Goal: Check status: Check status

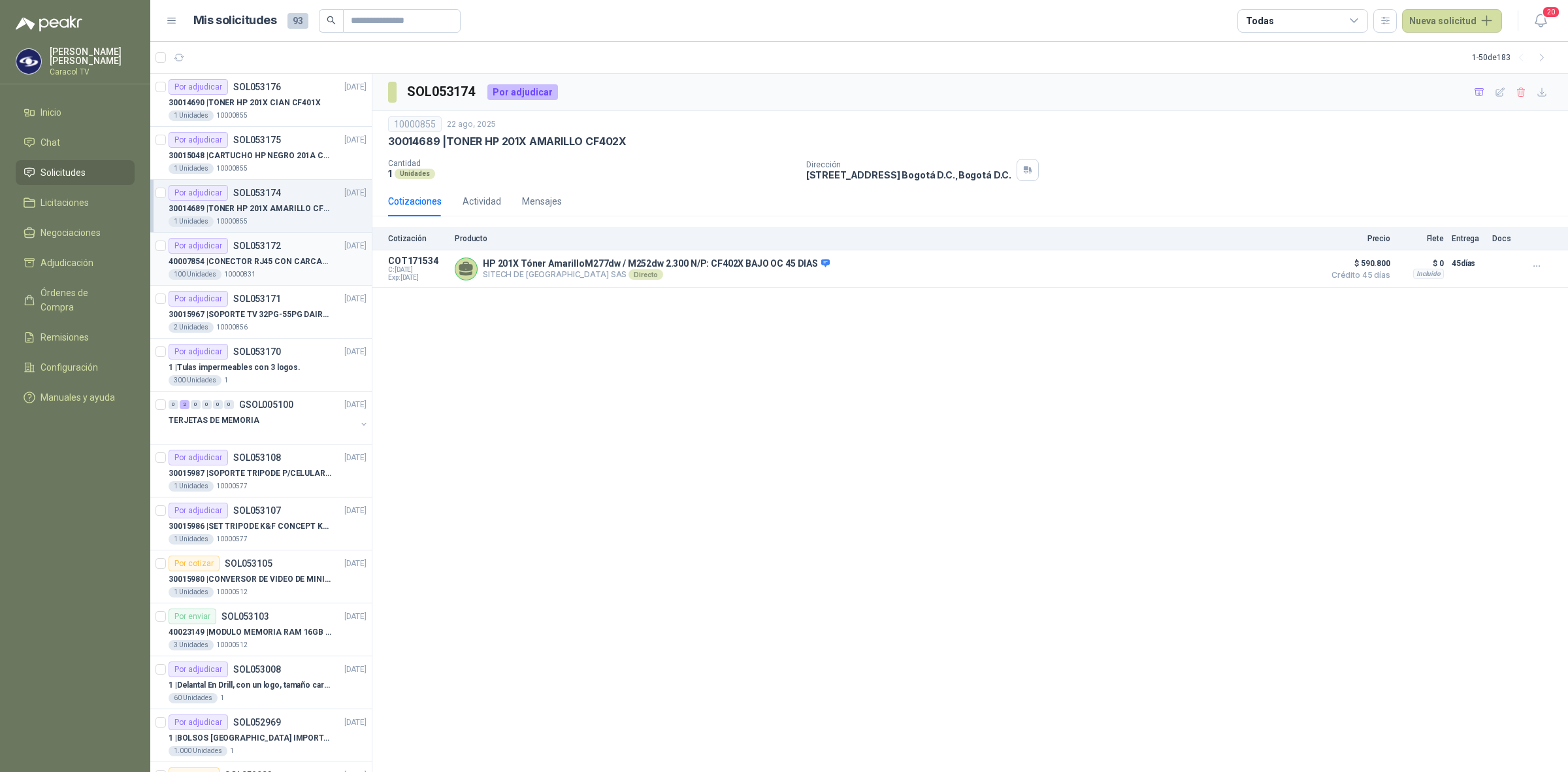
click at [260, 236] on article "Por adjudicar SOL053172 22/08/25 40007854 | CONECTOR RJ45 CON CARCASA CAT 5E 10…" at bounding box center [261, 259] width 221 height 53
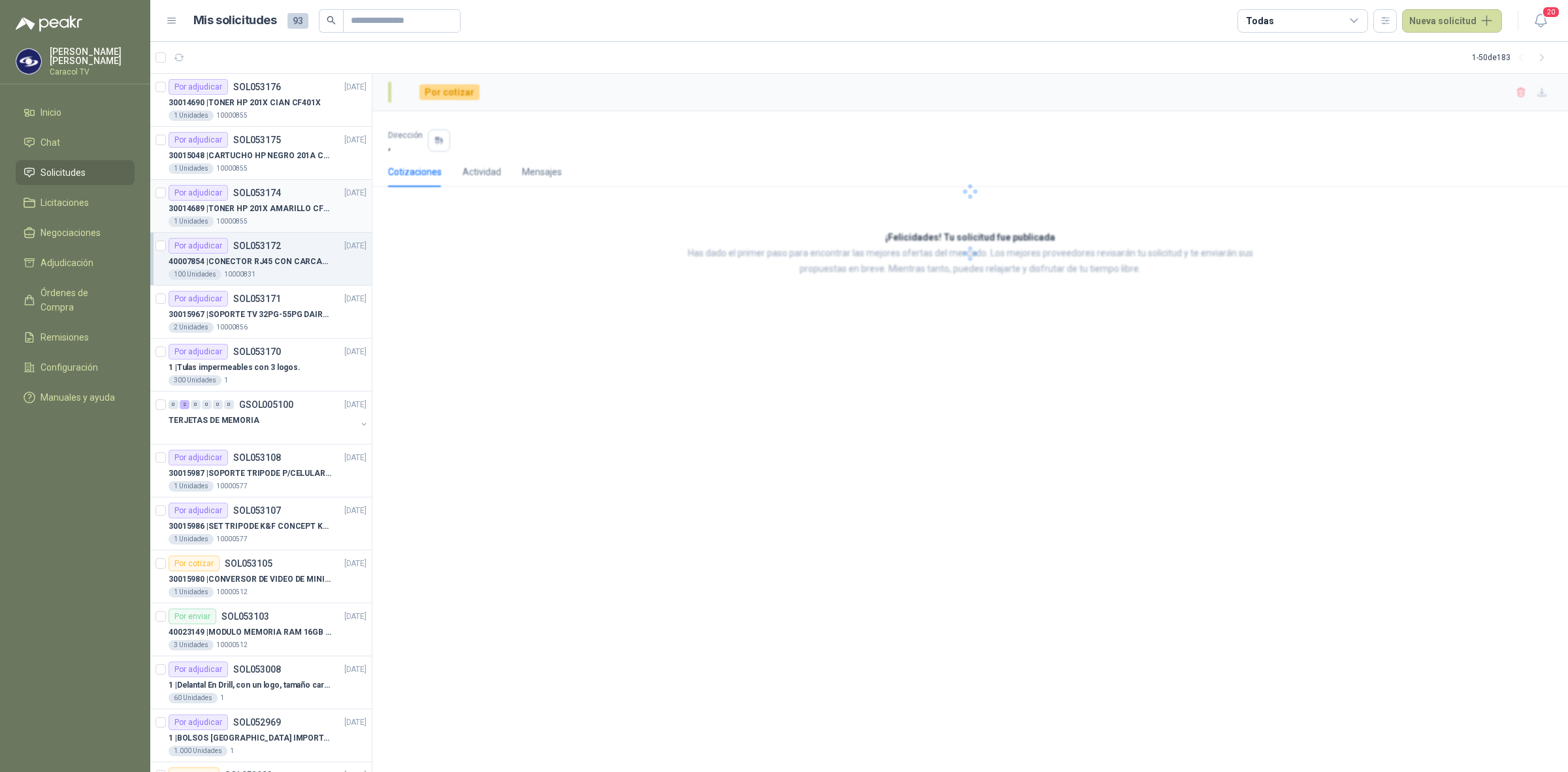
click at [278, 213] on p "30014689 | TONER HP 201X AMARILLO CF402X" at bounding box center [250, 209] width 162 height 12
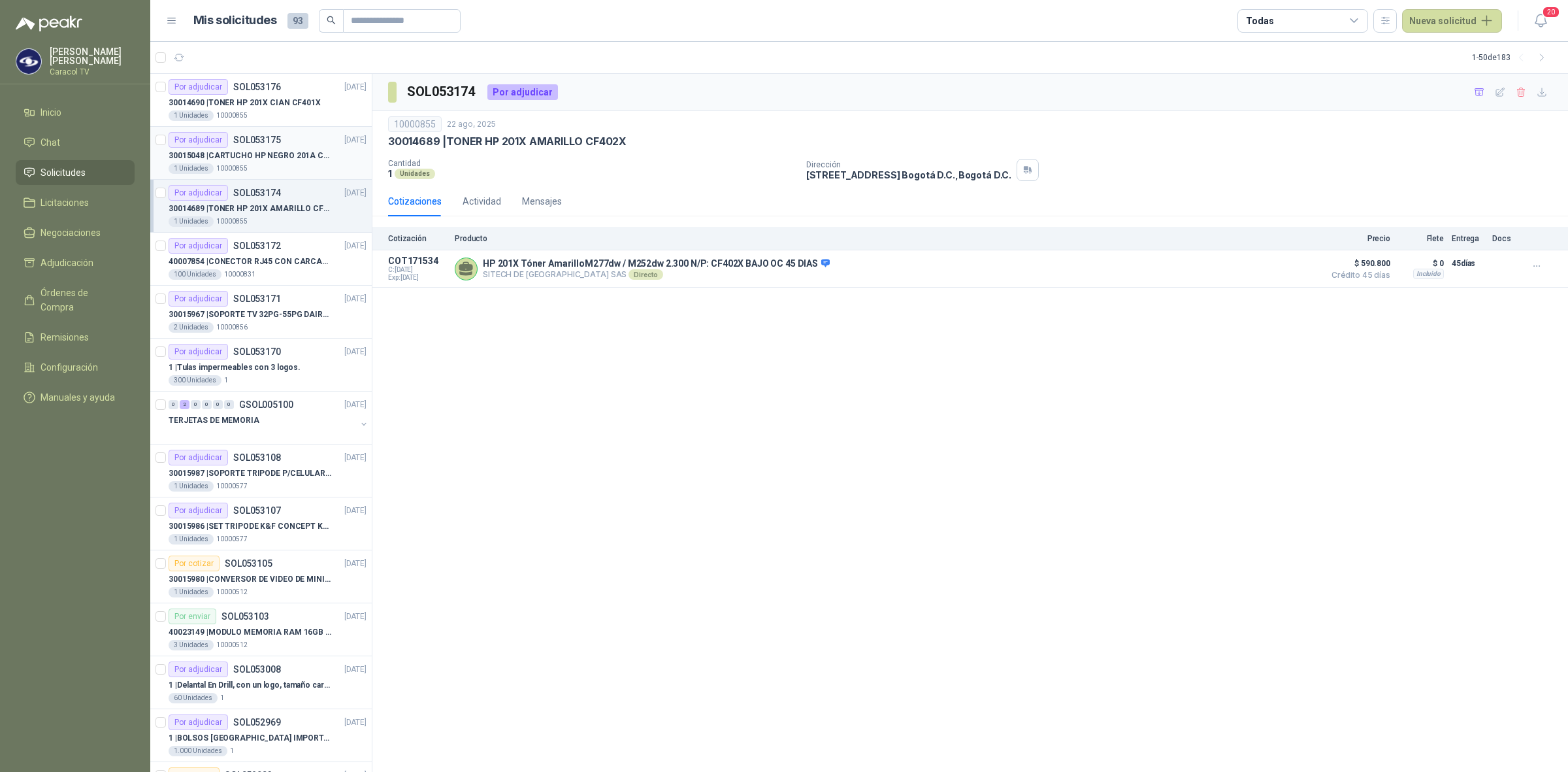
click at [296, 161] on p "30015048 | CARTUCHO HP NEGRO 201A CF400X" at bounding box center [250, 156] width 162 height 12
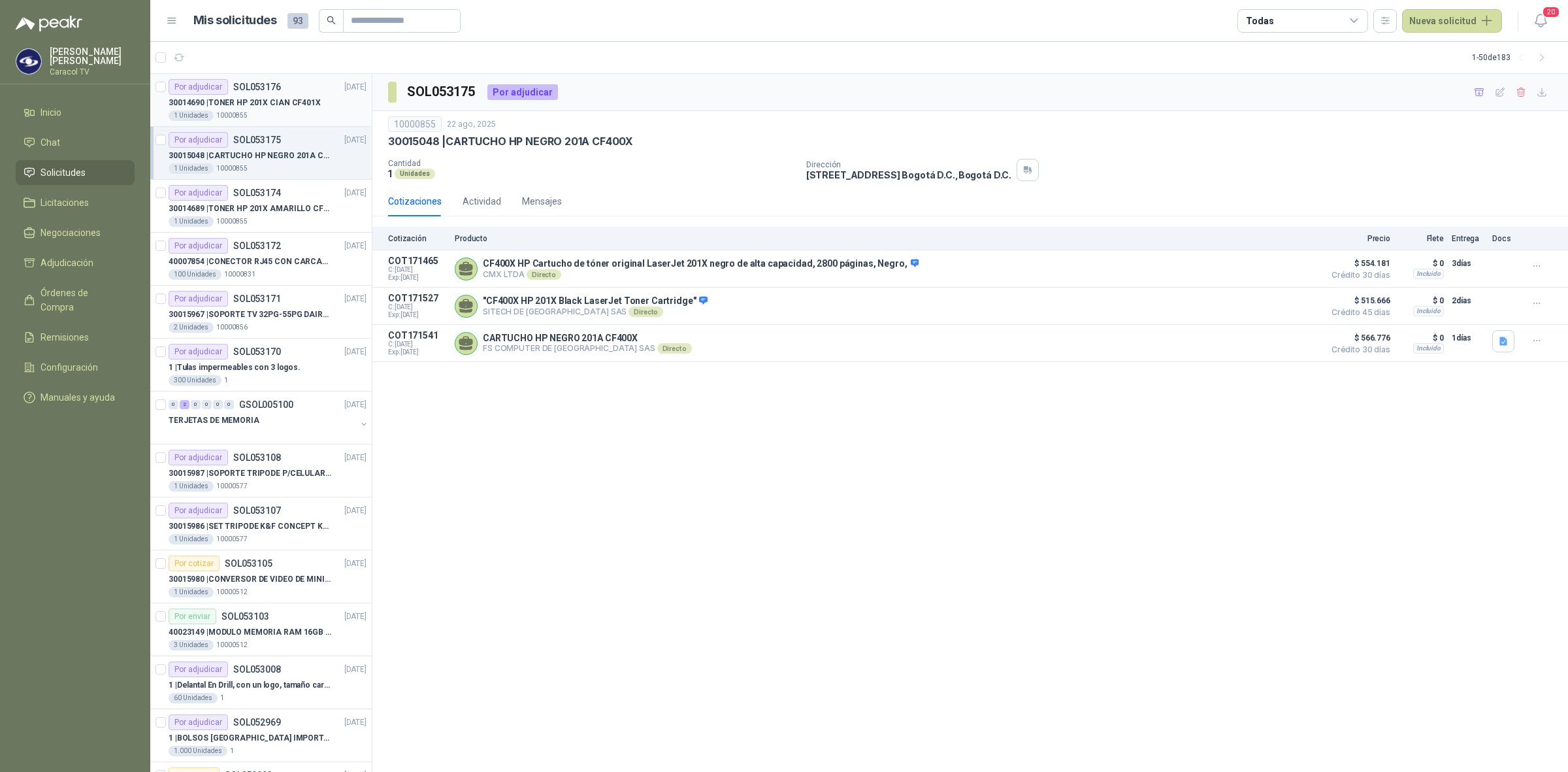
click at [302, 121] on article "Por adjudicar SOL053176 22/08/25 30014690 | TONER HP 201X CIAN CF401X 1 Unidade…" at bounding box center [261, 100] width 221 height 53
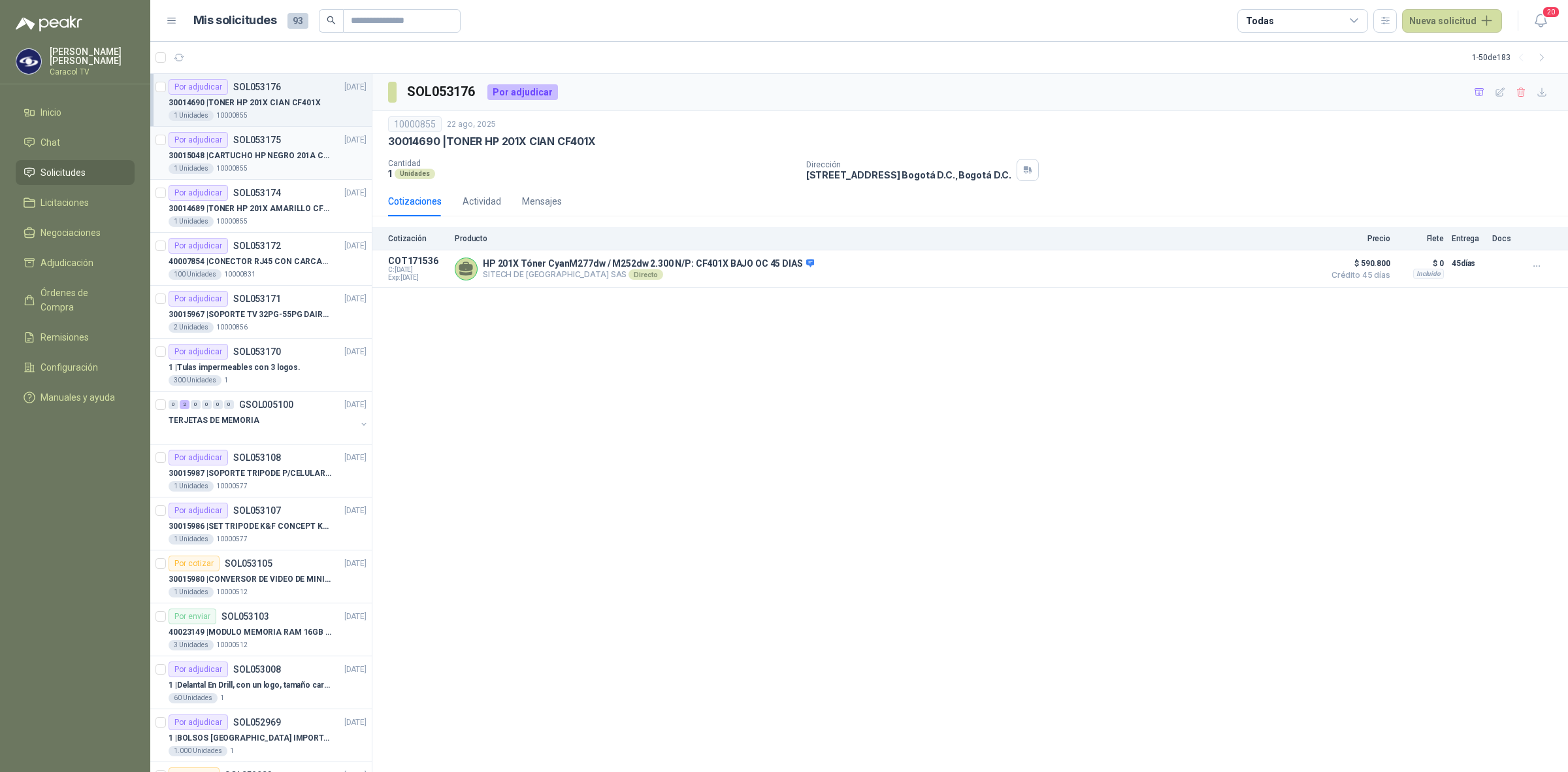
click at [285, 157] on p "30015048 | CARTUCHO HP NEGRO 201A CF400X" at bounding box center [250, 156] width 162 height 12
